Goal: Information Seeking & Learning: Find specific fact

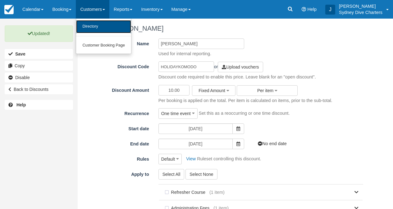
click at [101, 25] on link "Directory" at bounding box center [103, 26] width 55 height 13
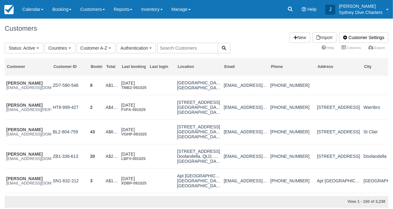
click at [173, 47] on input "text" at bounding box center [187, 48] width 61 height 11
type input "sarah"
